Goal: Task Accomplishment & Management: Use online tool/utility

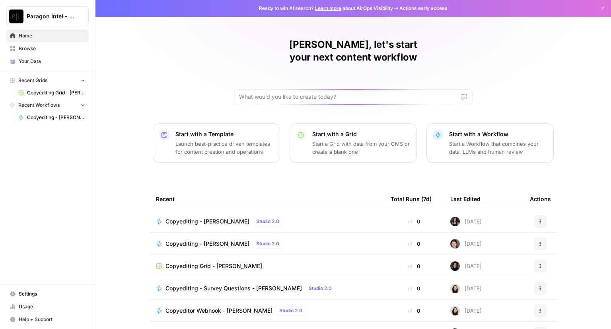
click at [178, 217] on span "Copyediting - [PERSON_NAME]" at bounding box center [208, 221] width 84 height 8
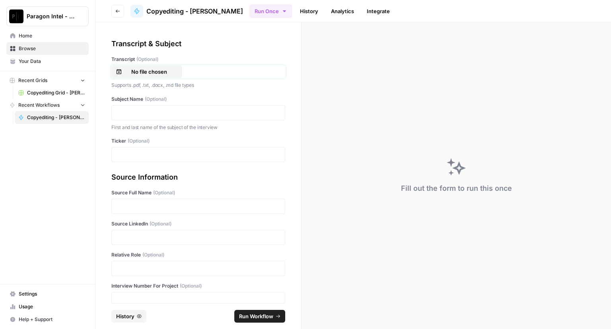
click at [140, 72] on p "No file chosen" at bounding box center [149, 72] width 51 height 8
click at [125, 107] on div at bounding box center [198, 112] width 174 height 15
click at [117, 116] on p at bounding box center [199, 113] width 164 height 8
click at [135, 158] on p at bounding box center [199, 154] width 164 height 8
click at [132, 238] on p at bounding box center [199, 237] width 164 height 8
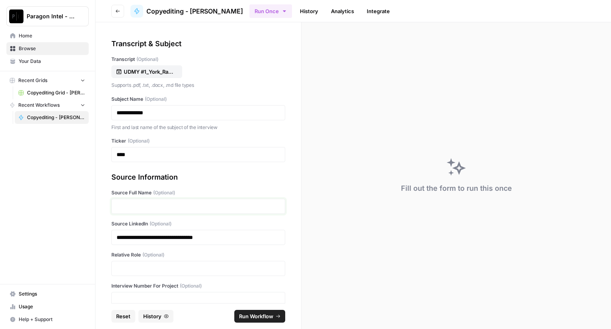
click at [148, 207] on p at bounding box center [199, 206] width 164 height 8
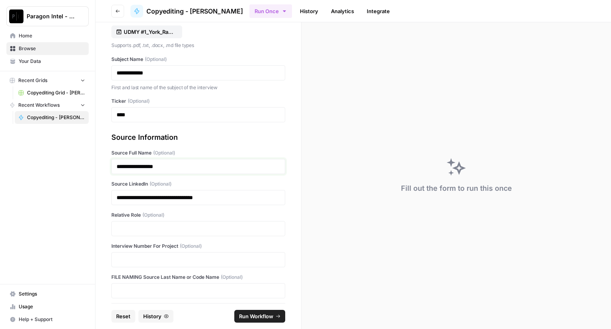
scroll to position [43, 0]
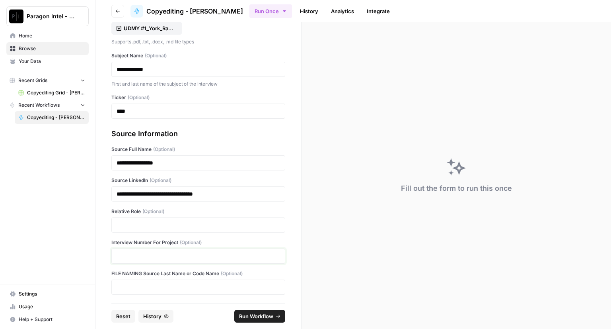
click at [139, 257] on p at bounding box center [199, 256] width 164 height 8
click at [249, 313] on span "Run Workflow" at bounding box center [256, 316] width 34 height 8
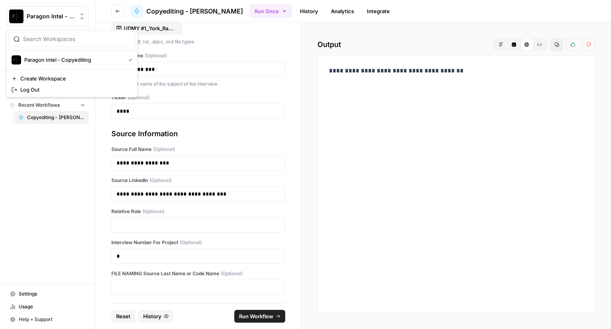
click at [32, 17] on span "Paragon Intel - Copyediting" at bounding box center [51, 16] width 48 height 8
click at [43, 64] on div "Paragon Intel - Copyediting" at bounding box center [72, 60] width 121 height 10
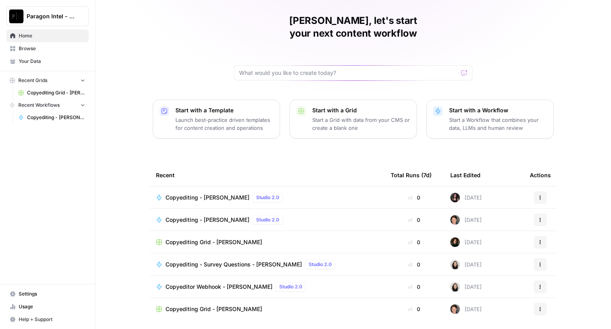
scroll to position [37, 0]
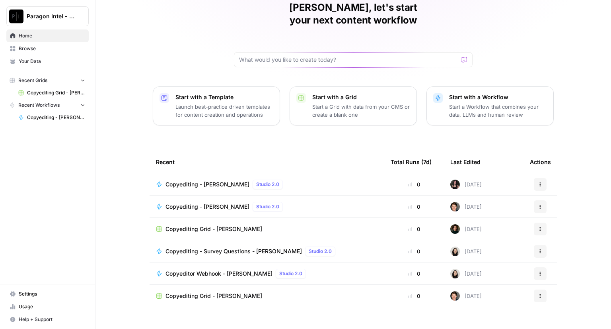
click at [200, 292] on span "Copyediting Grid - [PERSON_NAME]" at bounding box center [214, 296] width 97 height 8
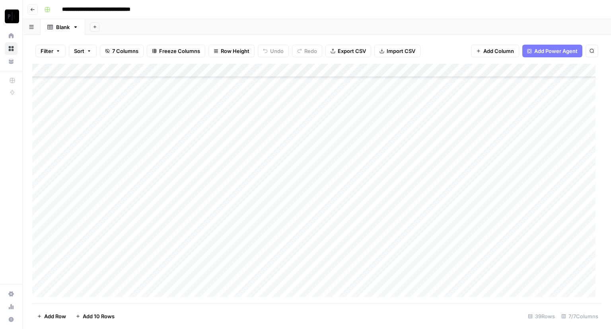
scroll to position [321, 0]
click at [453, 274] on div "Add Column" at bounding box center [316, 183] width 569 height 239
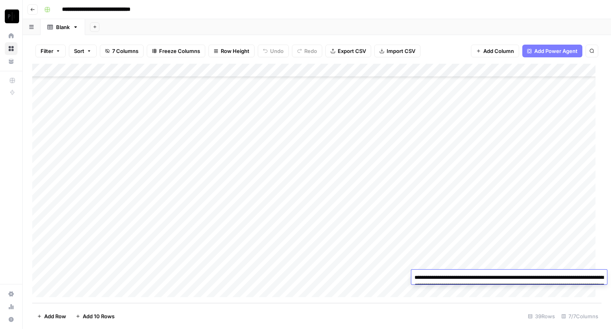
click at [439, 281] on textarea "**********" at bounding box center [509, 289] width 196 height 35
click at [439, 280] on textarea "**********" at bounding box center [509, 289] width 196 height 35
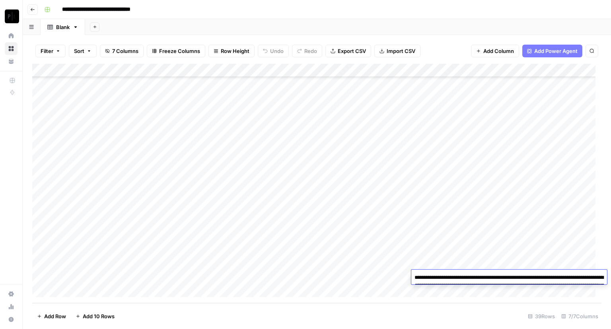
click at [439, 280] on textarea "**********" at bounding box center [509, 289] width 196 height 35
